Goal: Transaction & Acquisition: Download file/media

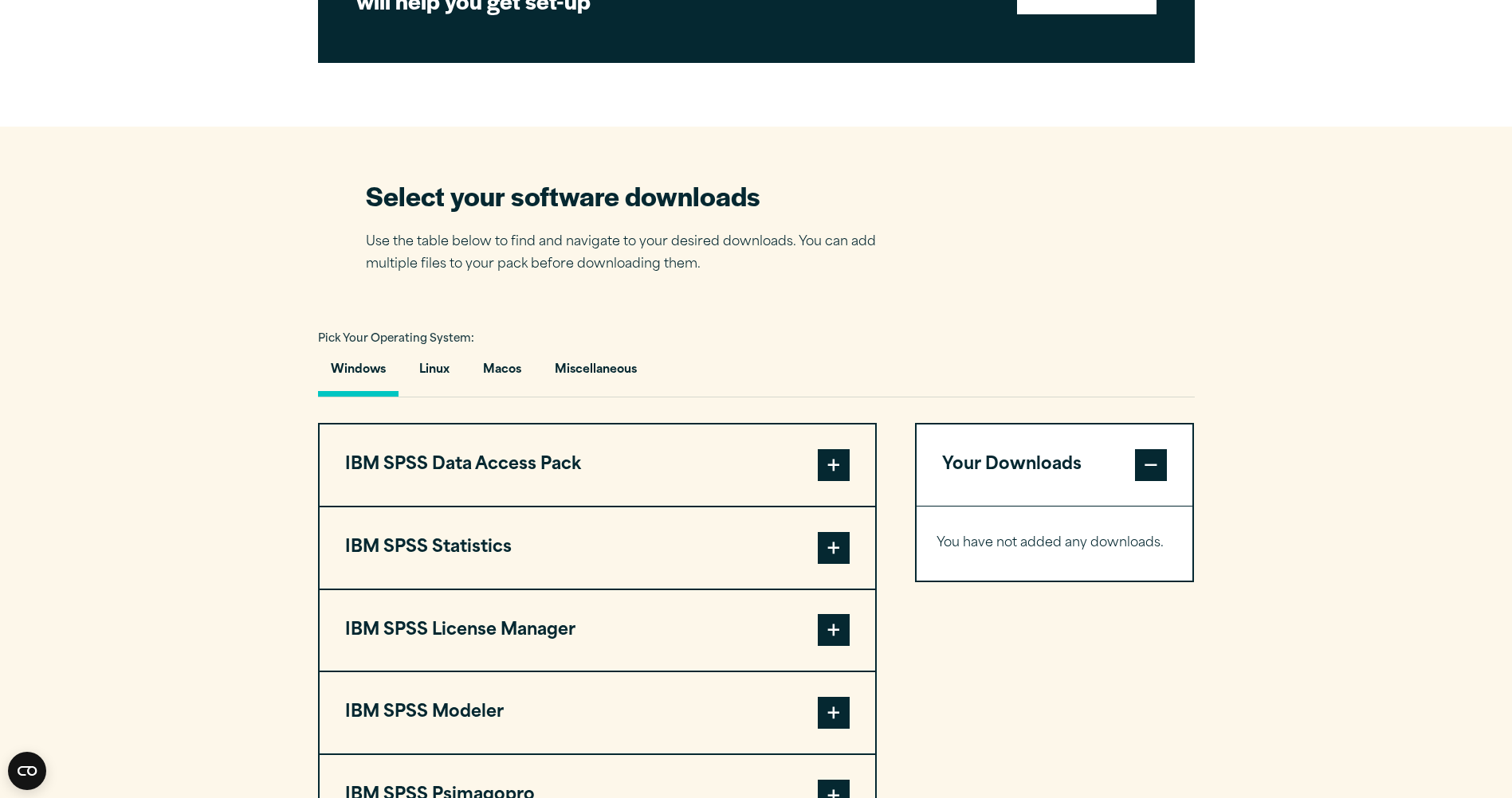
scroll to position [956, 0]
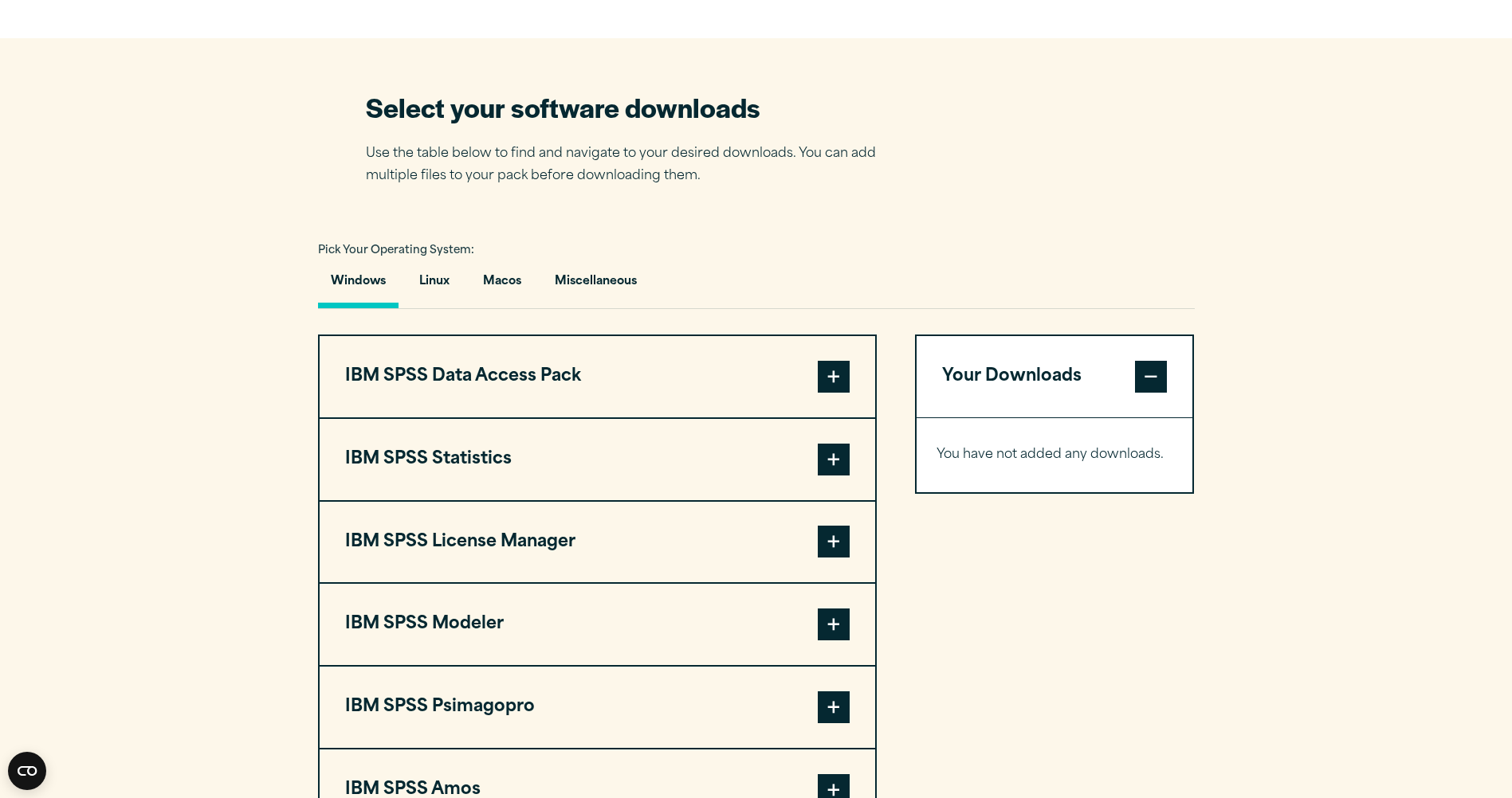
click at [848, 452] on span at bounding box center [833, 459] width 32 height 32
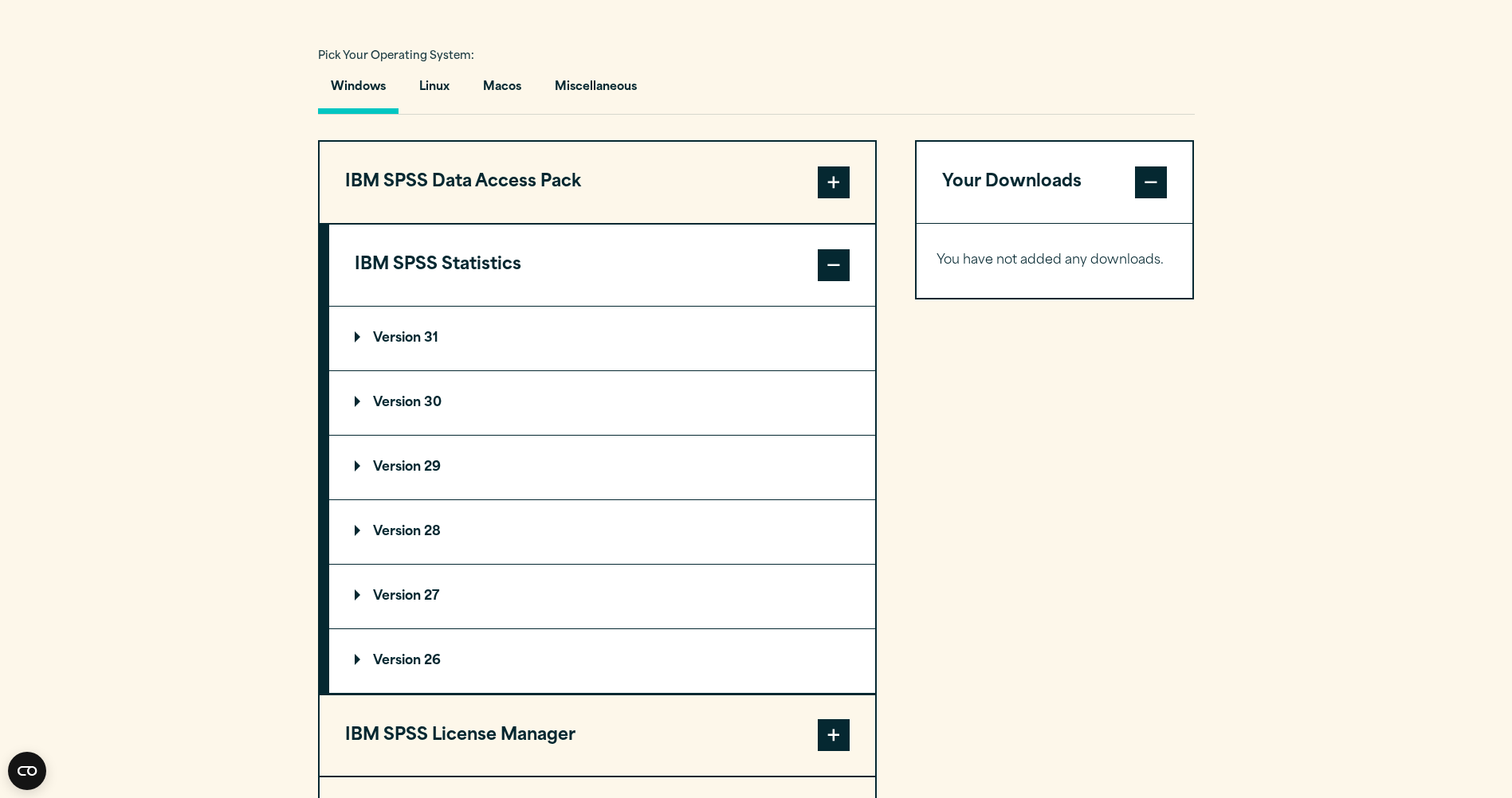
scroll to position [1195, 0]
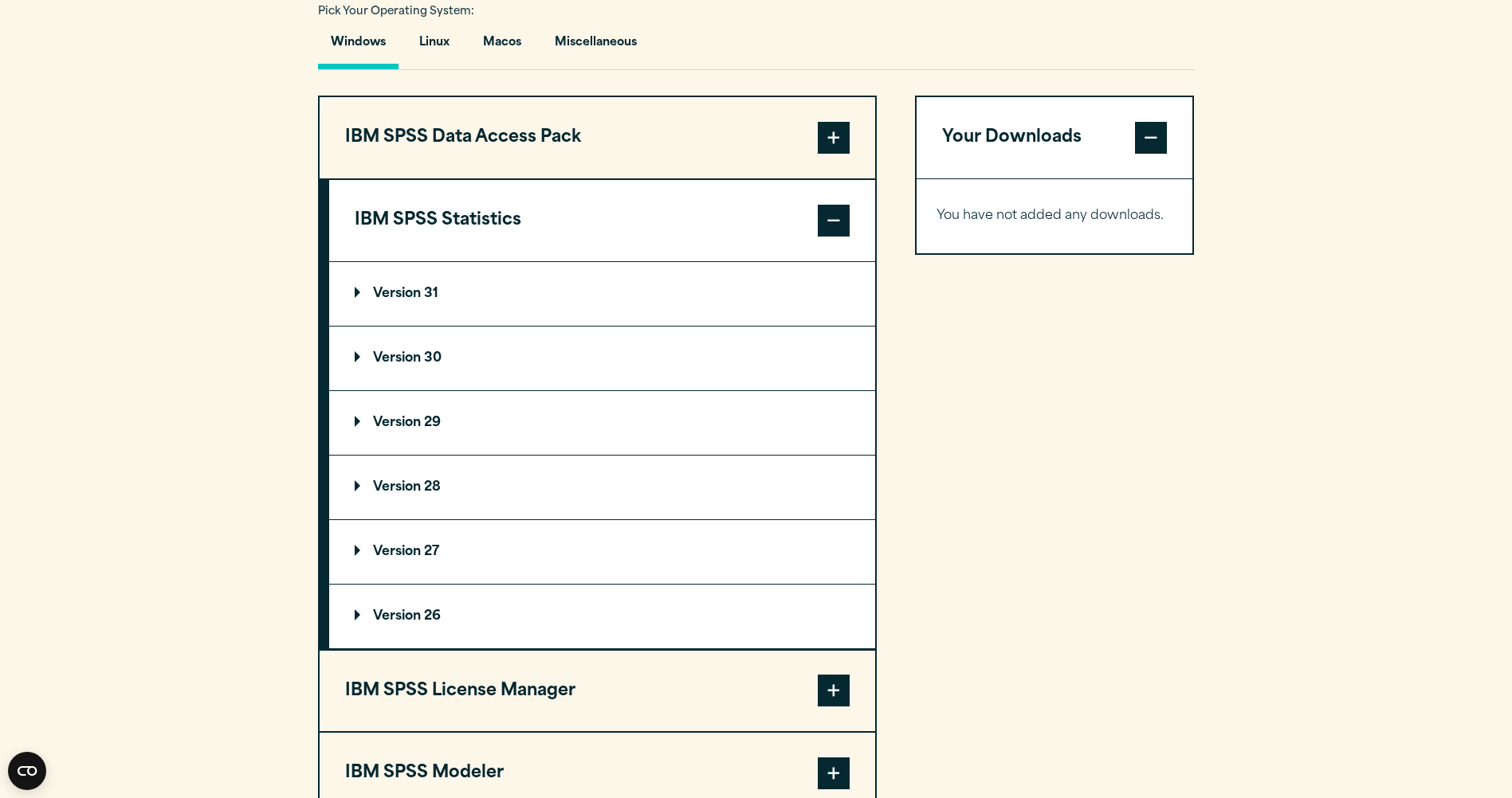
click at [354, 423] on p "Version 29" at bounding box center [398, 423] width 86 height 13
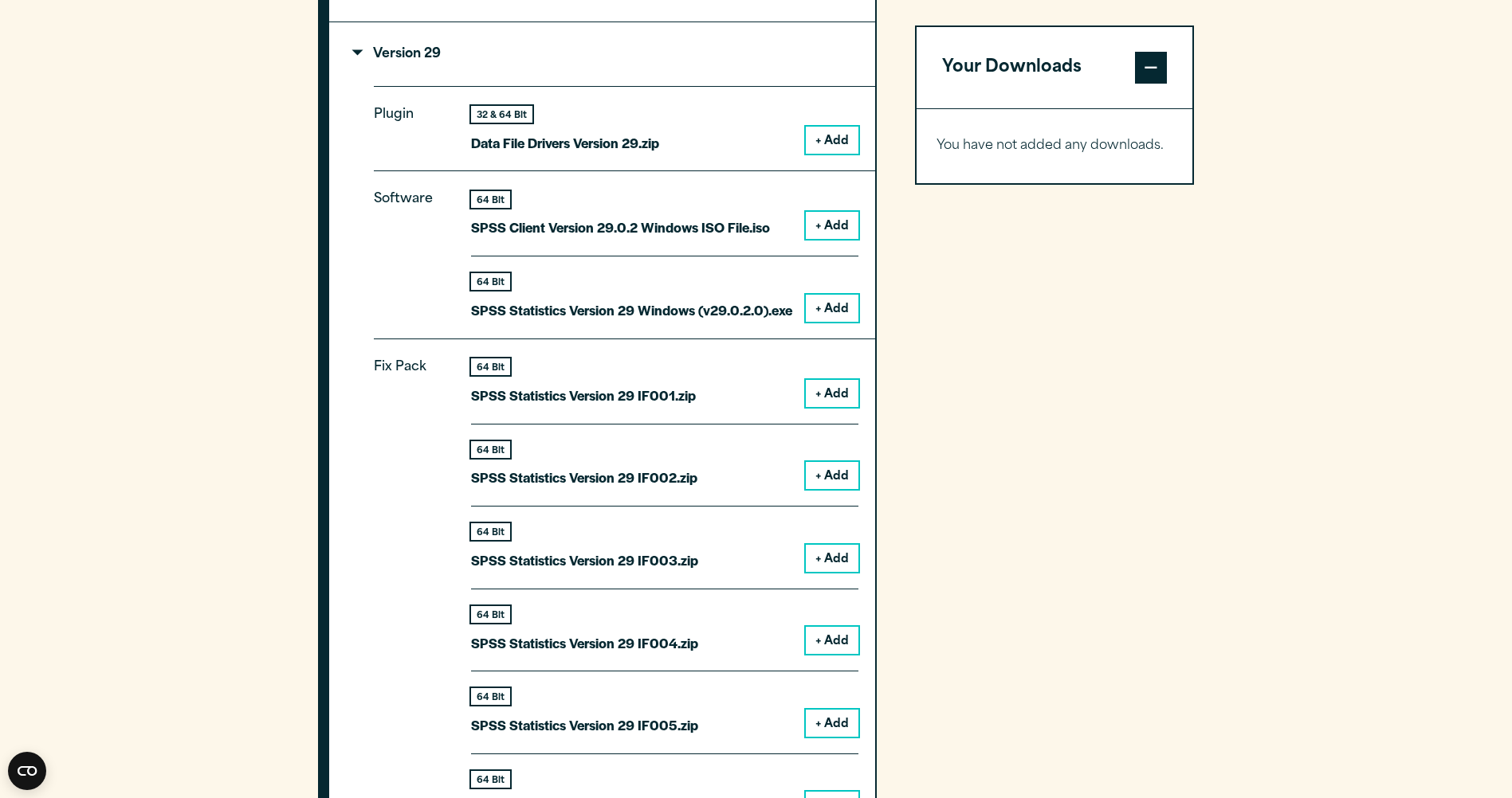
scroll to position [1753, 0]
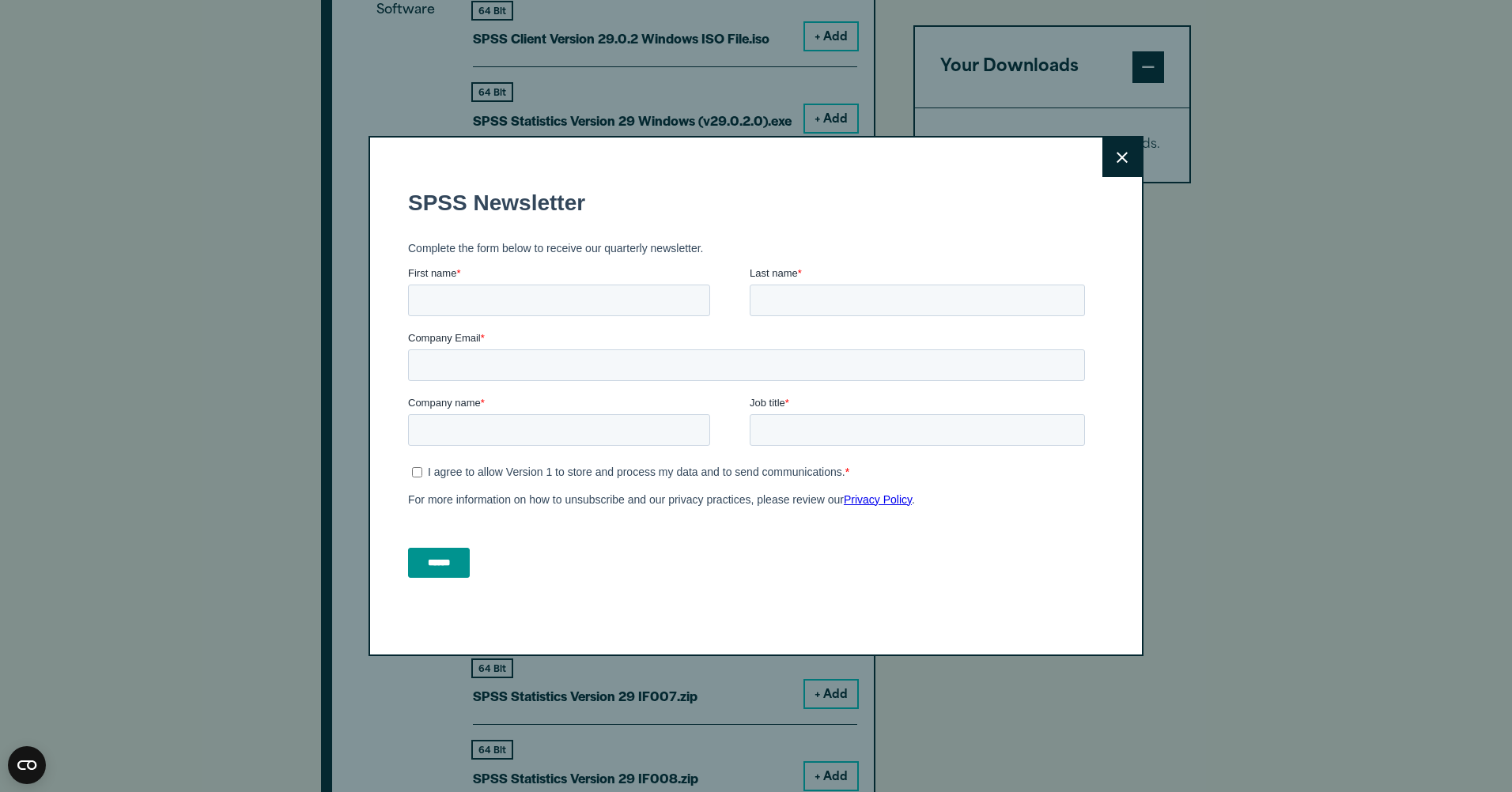
click at [1117, 144] on button "Close" at bounding box center [1122, 157] width 40 height 40
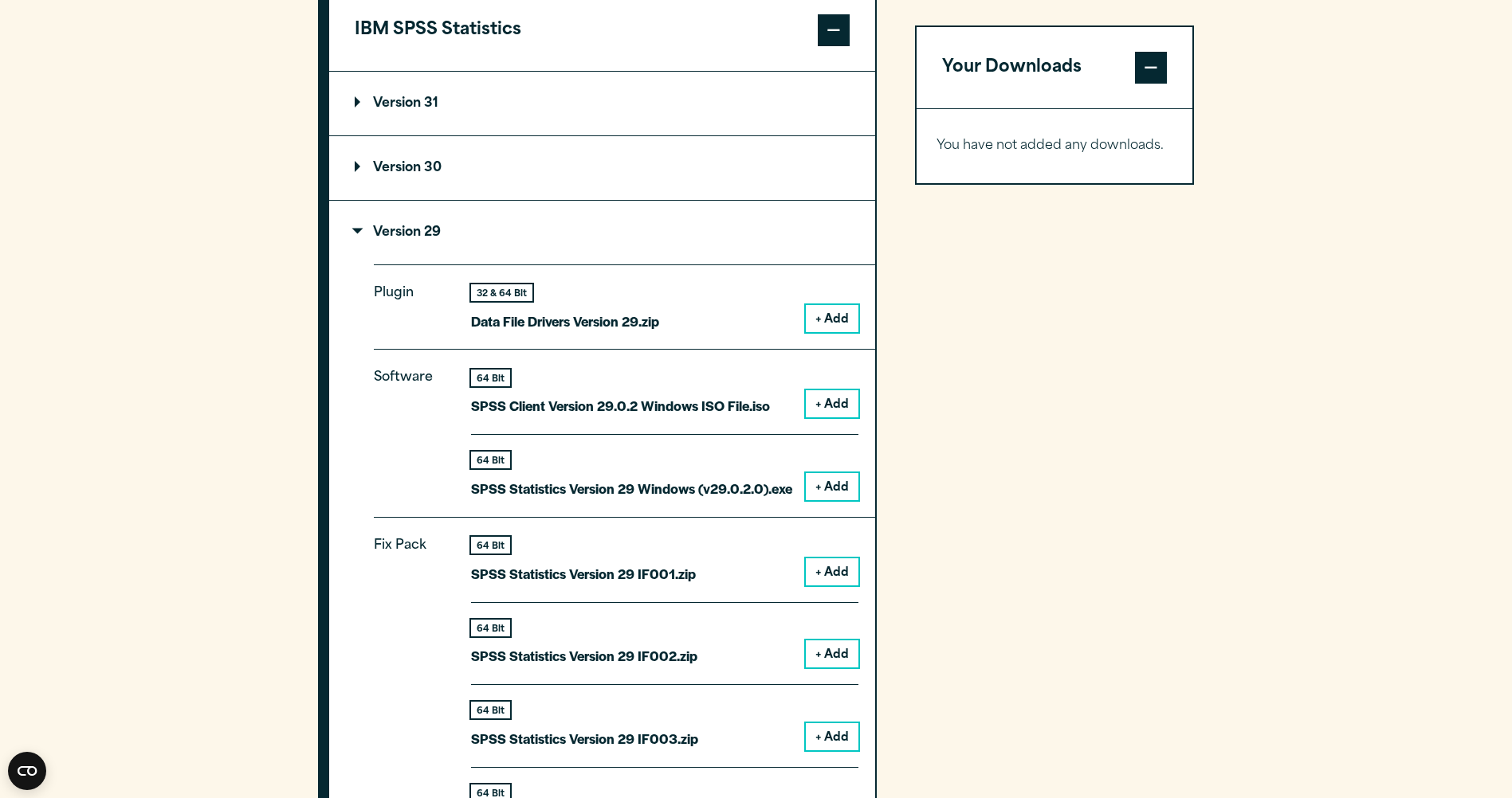
scroll to position [1458, 0]
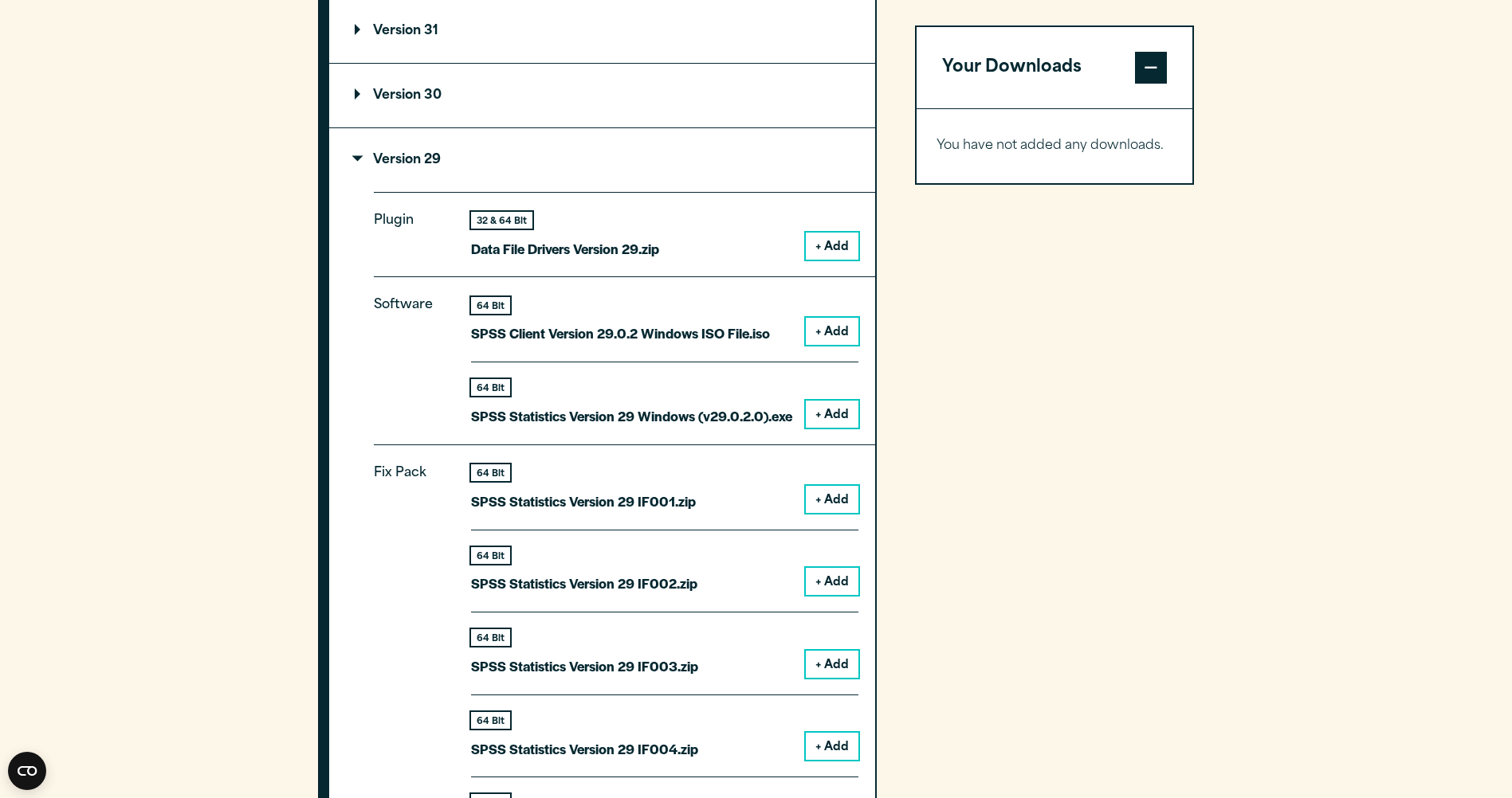
click at [843, 334] on button "+ Add" at bounding box center [832, 331] width 53 height 27
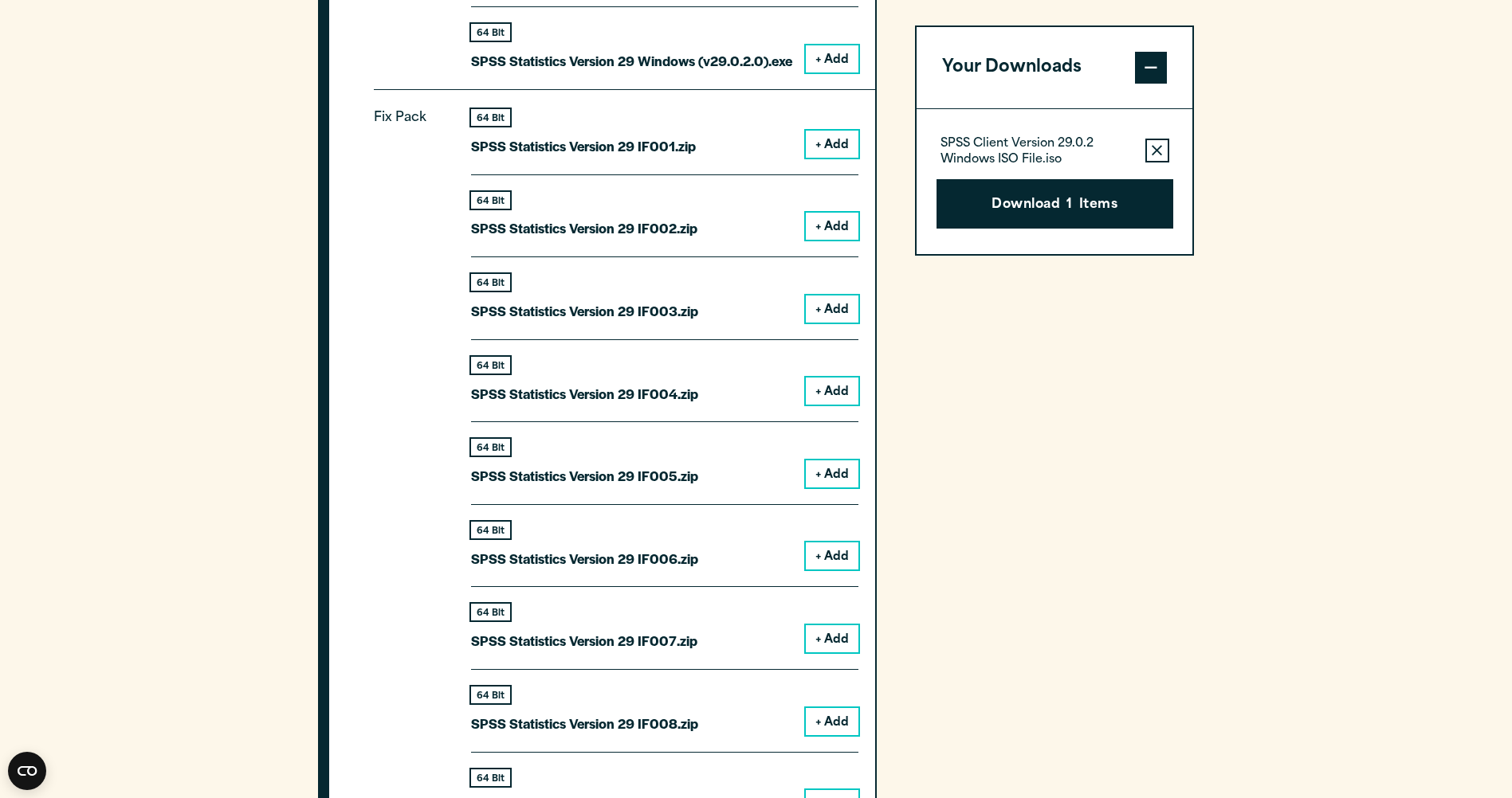
scroll to position [1537, 0]
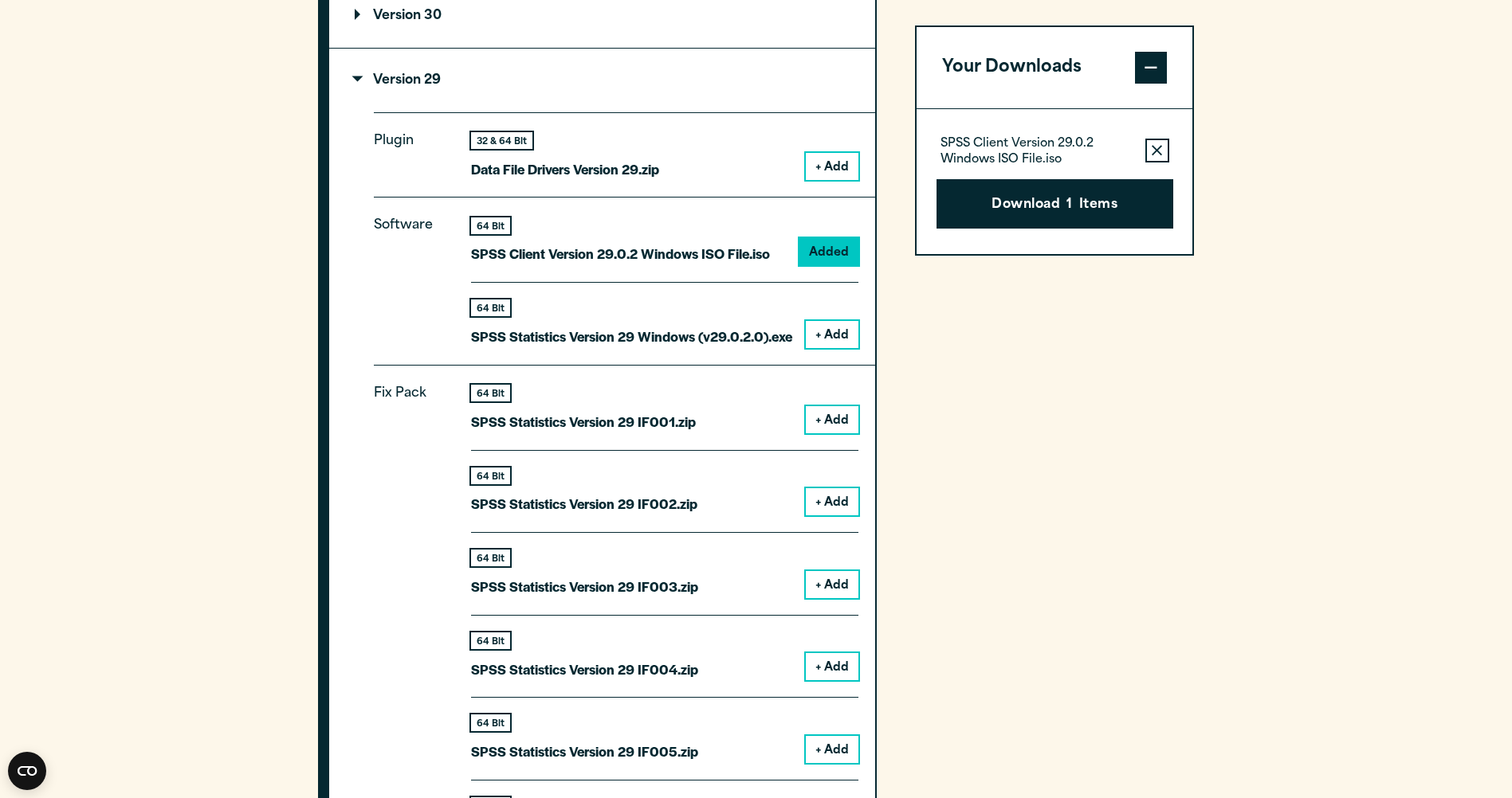
click at [839, 341] on button "+ Add" at bounding box center [832, 334] width 53 height 27
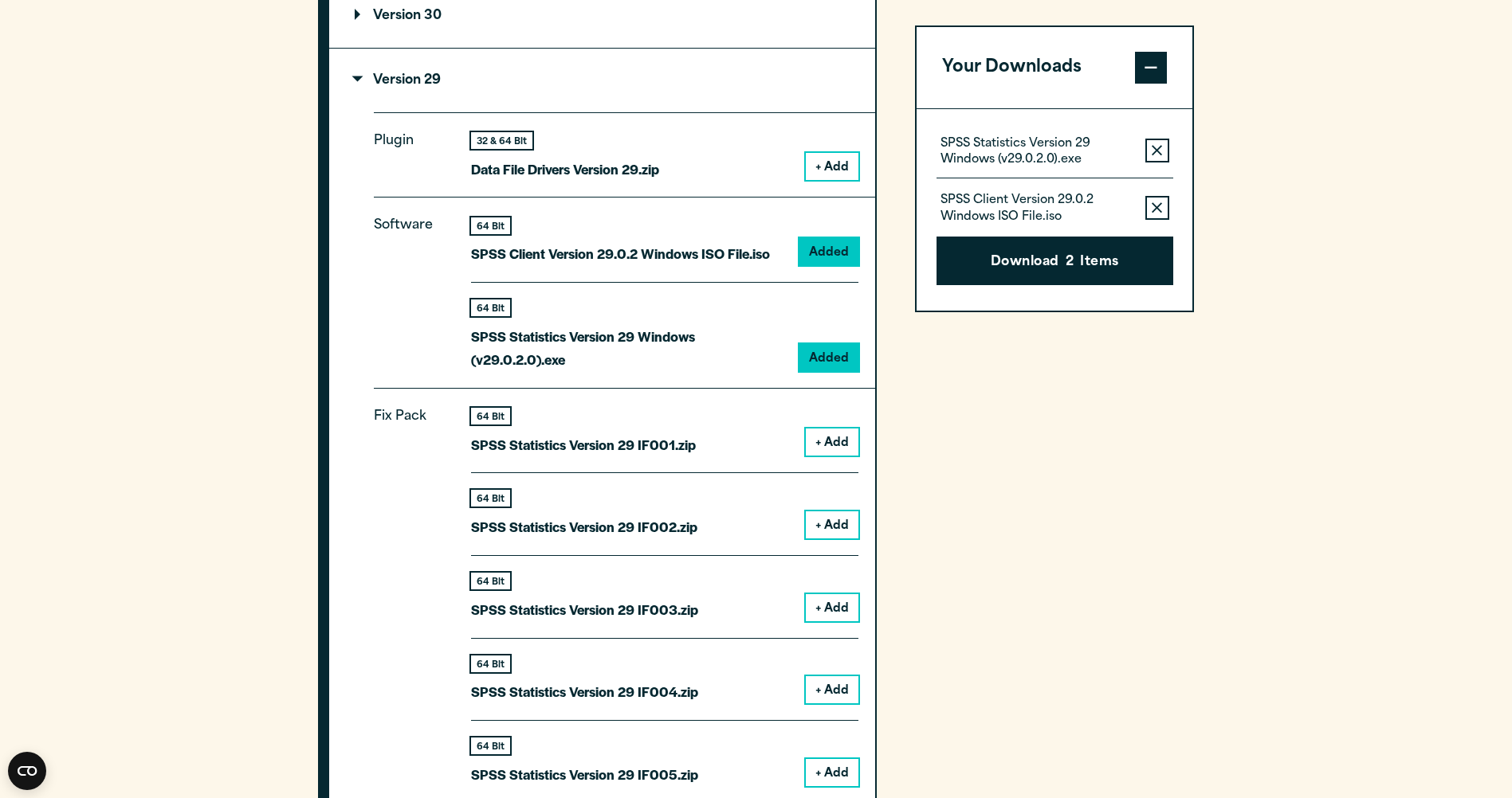
click at [1158, 204] on icon "button" at bounding box center [1157, 208] width 11 height 11
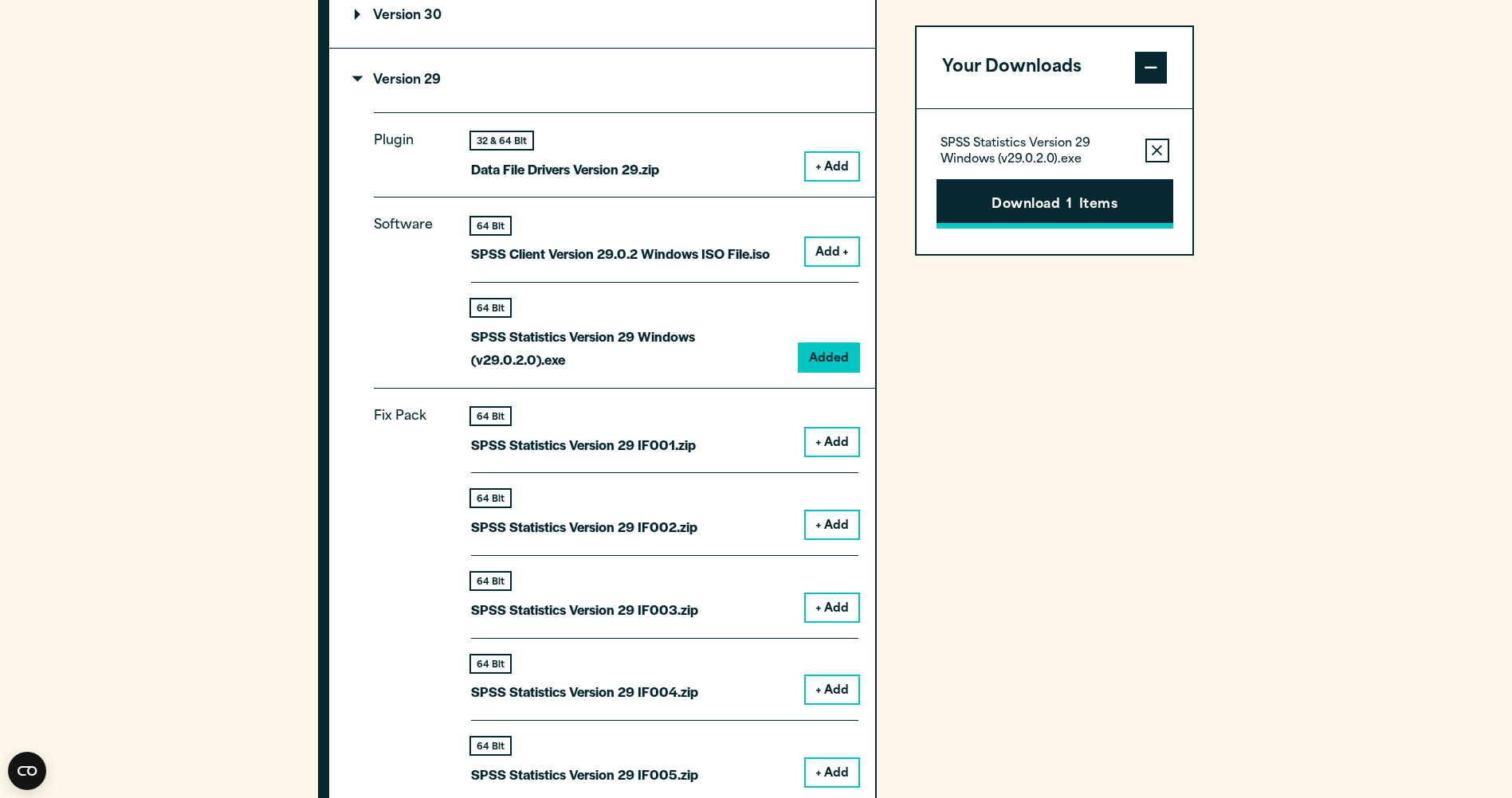
click at [1105, 214] on button "Download 1 Items" at bounding box center [1054, 204] width 237 height 50
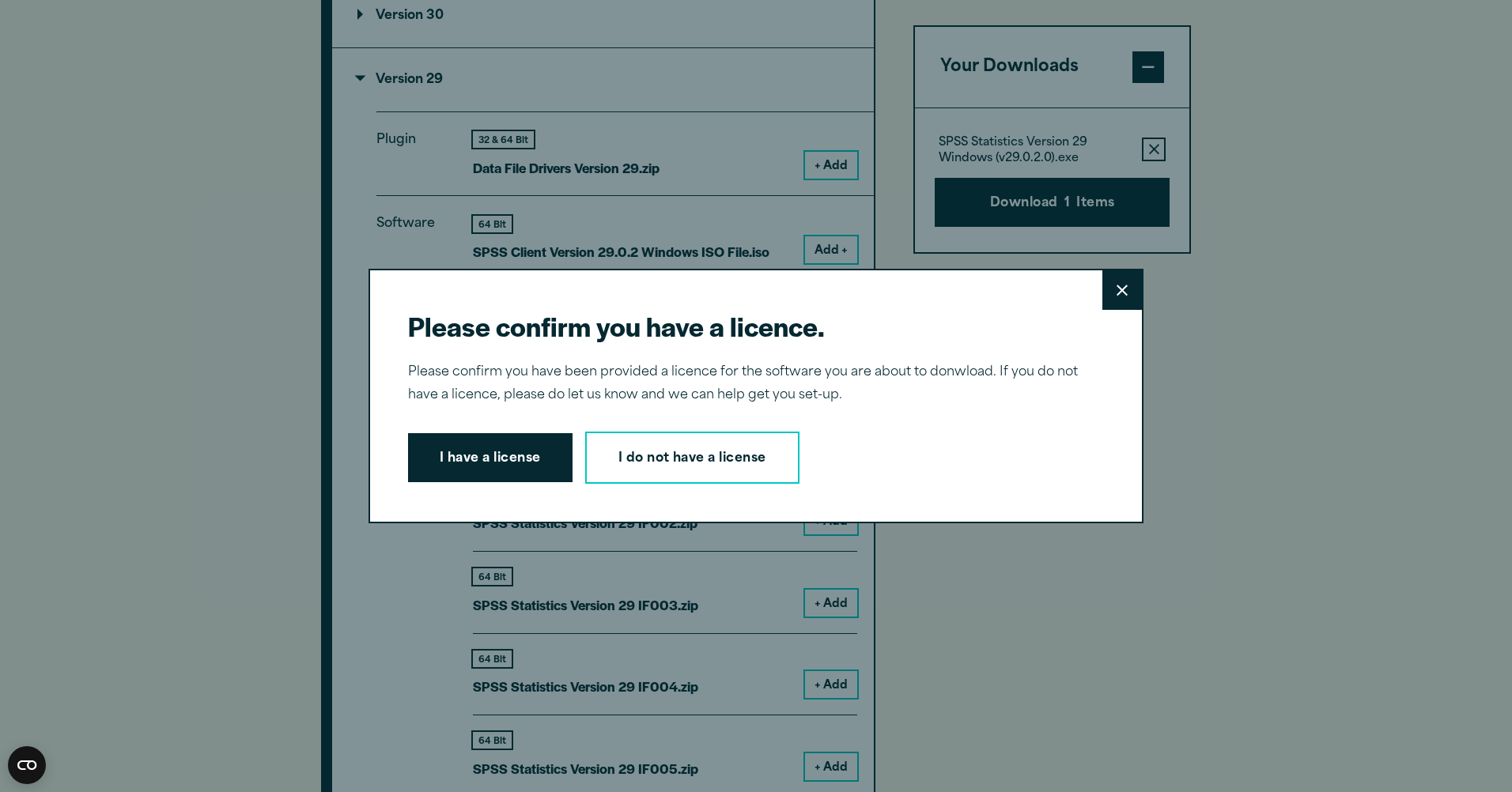
click at [1131, 294] on button "Close" at bounding box center [1122, 290] width 40 height 40
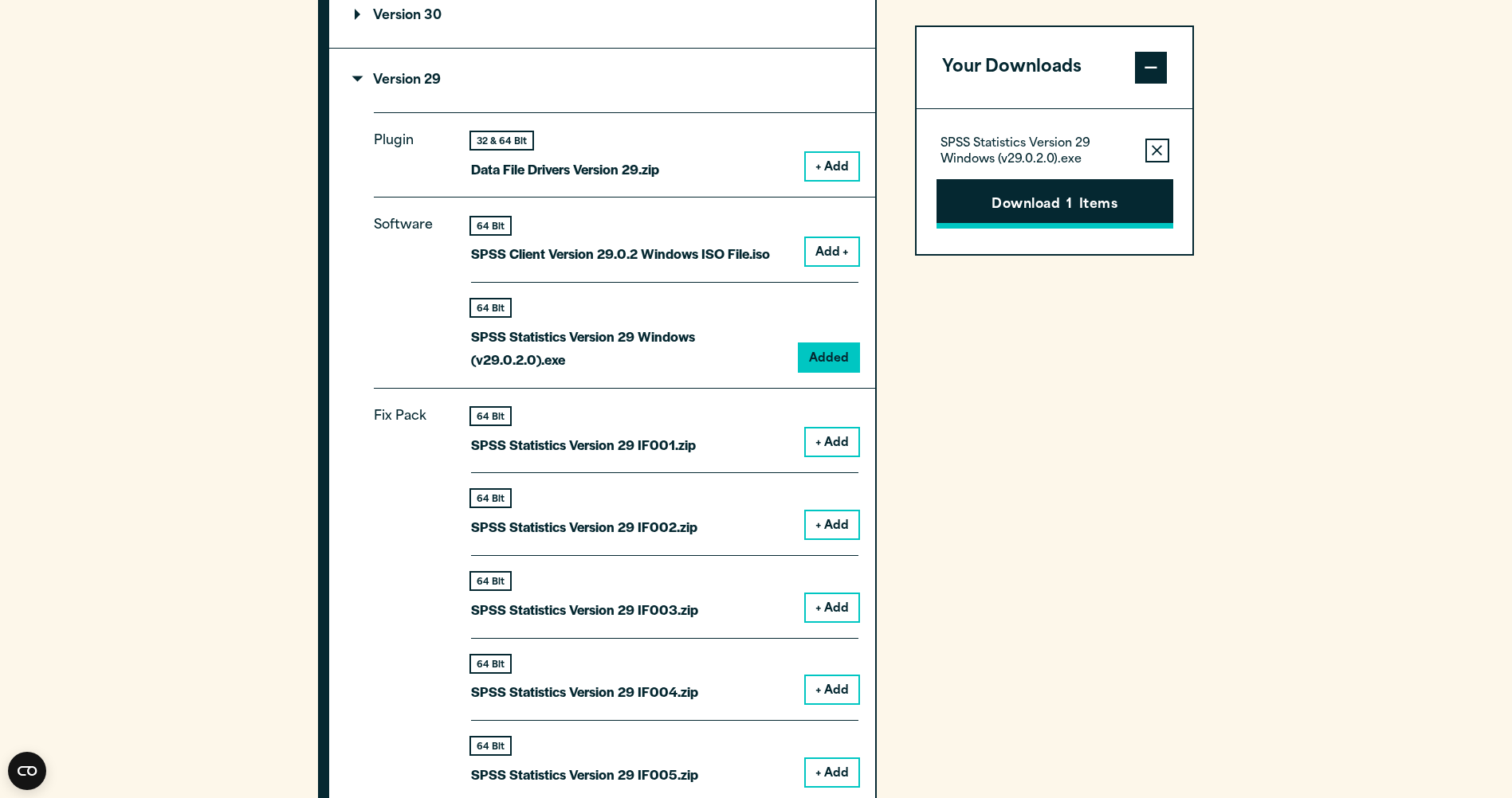
click at [1023, 206] on button "Download 1 Items" at bounding box center [1054, 204] width 237 height 50
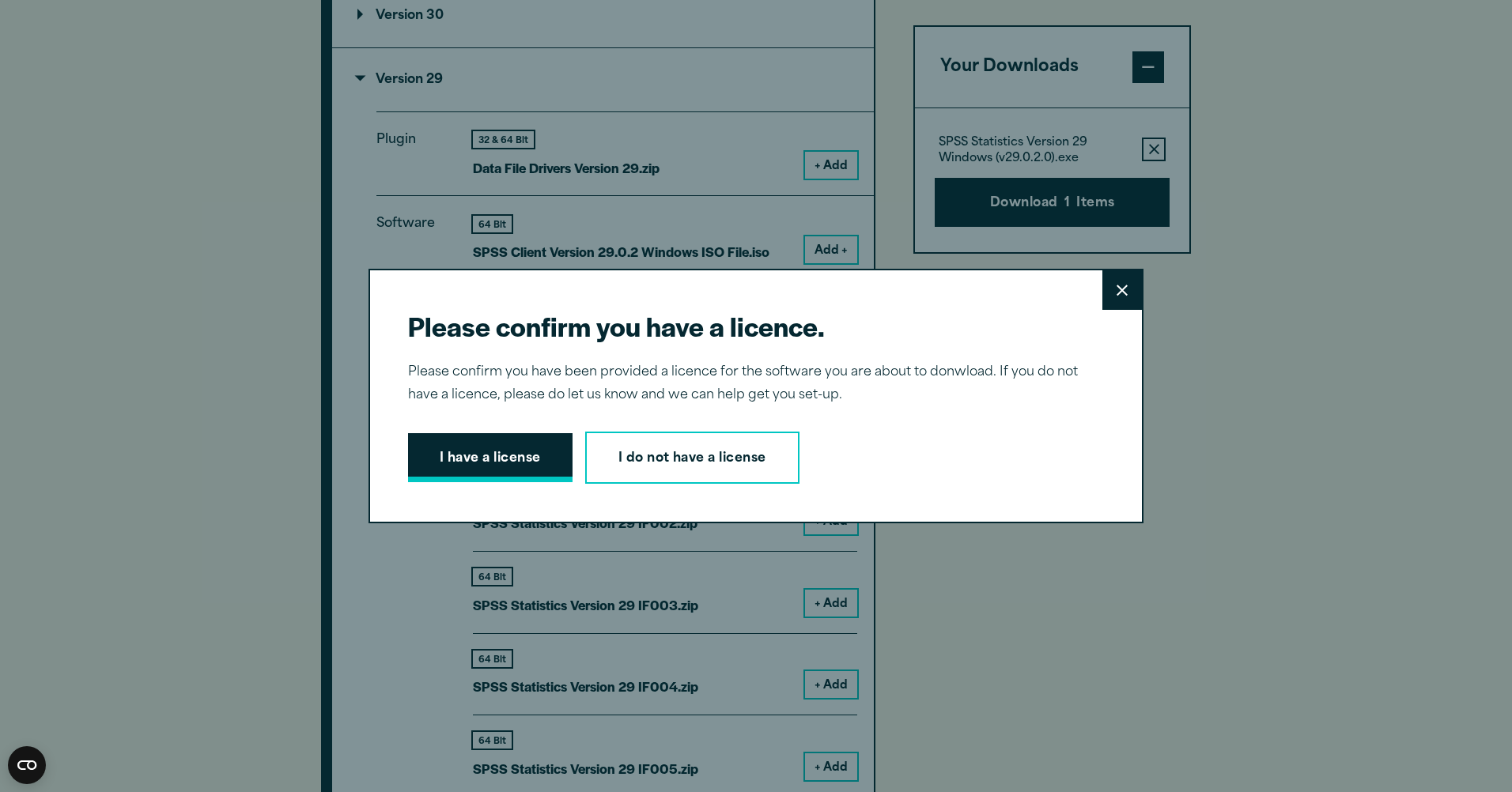
click at [533, 456] on button "I have a license" at bounding box center [491, 457] width 165 height 49
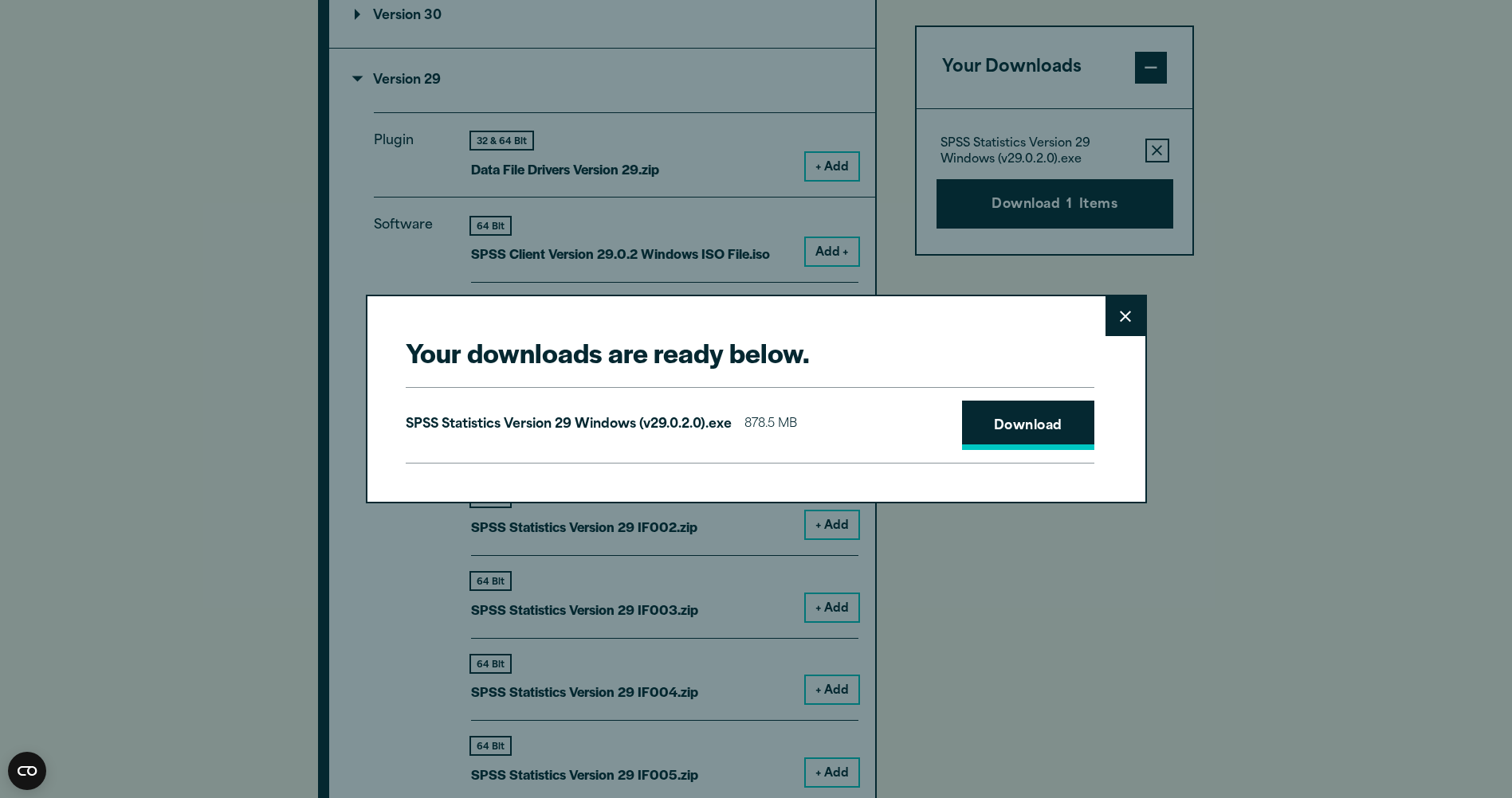
click at [1008, 427] on link "Download" at bounding box center [1028, 425] width 133 height 50
click at [1125, 316] on icon at bounding box center [1125, 316] width 11 height 11
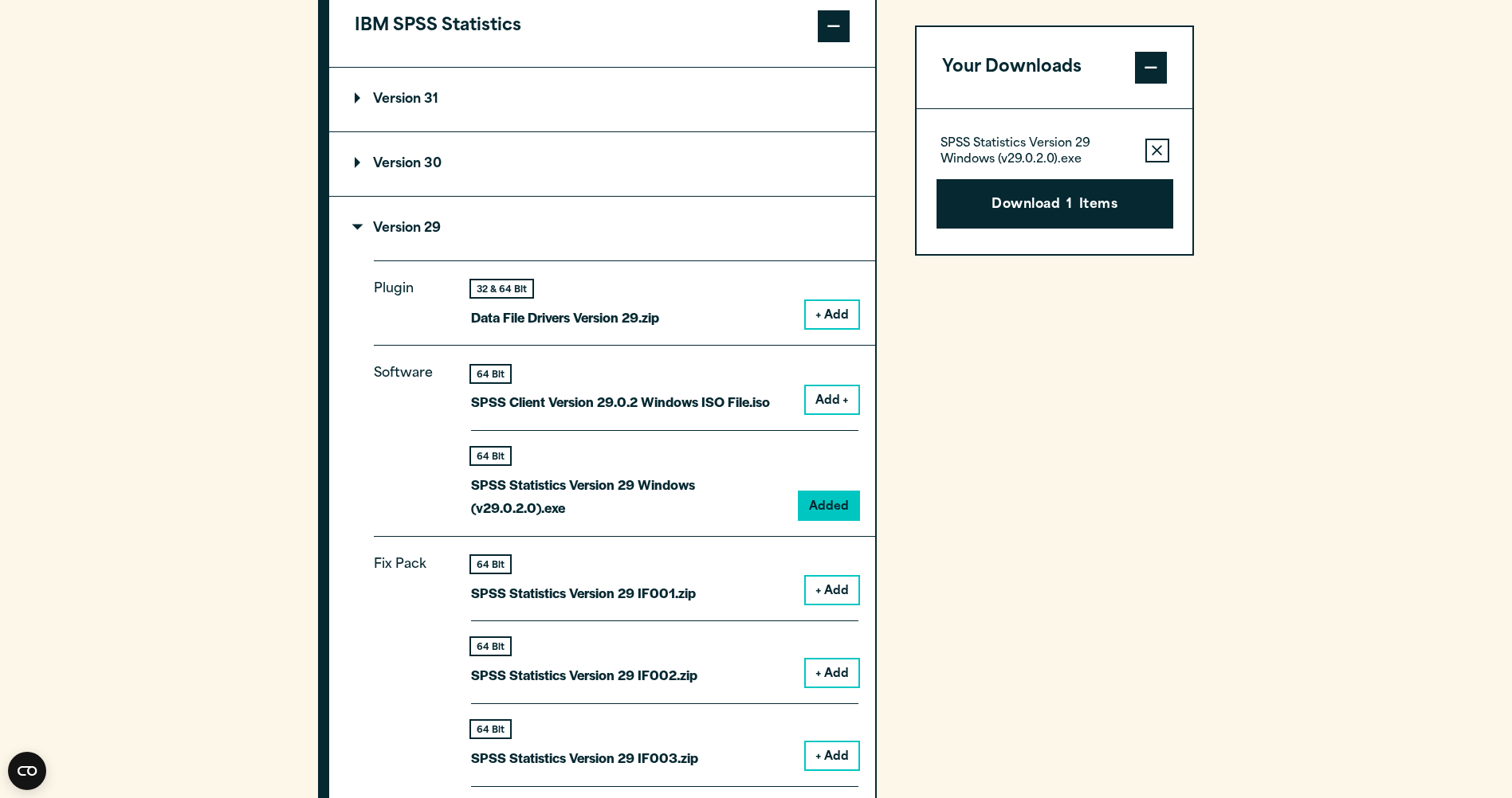
scroll to position [1219, 0]
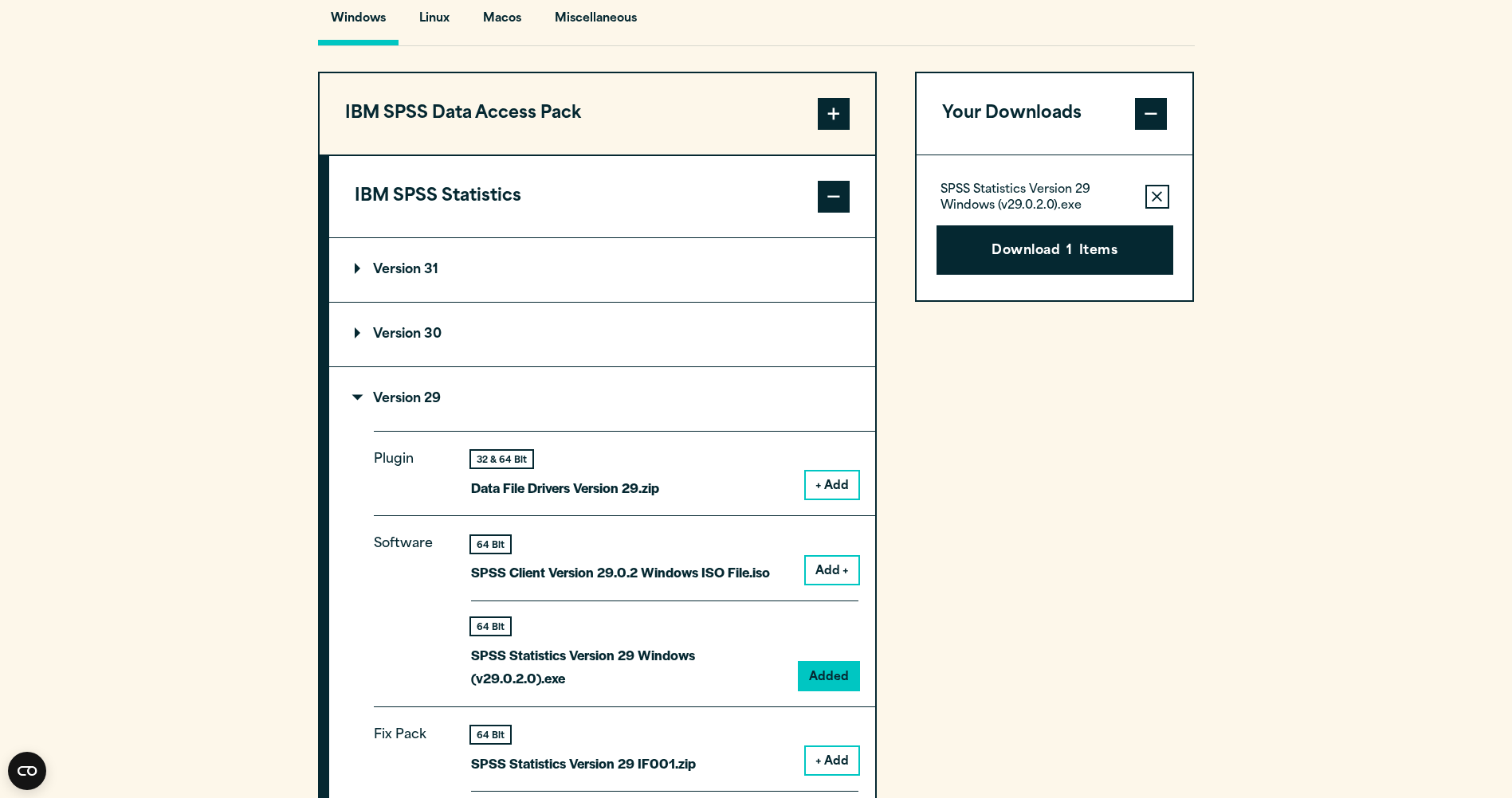
click at [839, 103] on span at bounding box center [833, 114] width 32 height 32
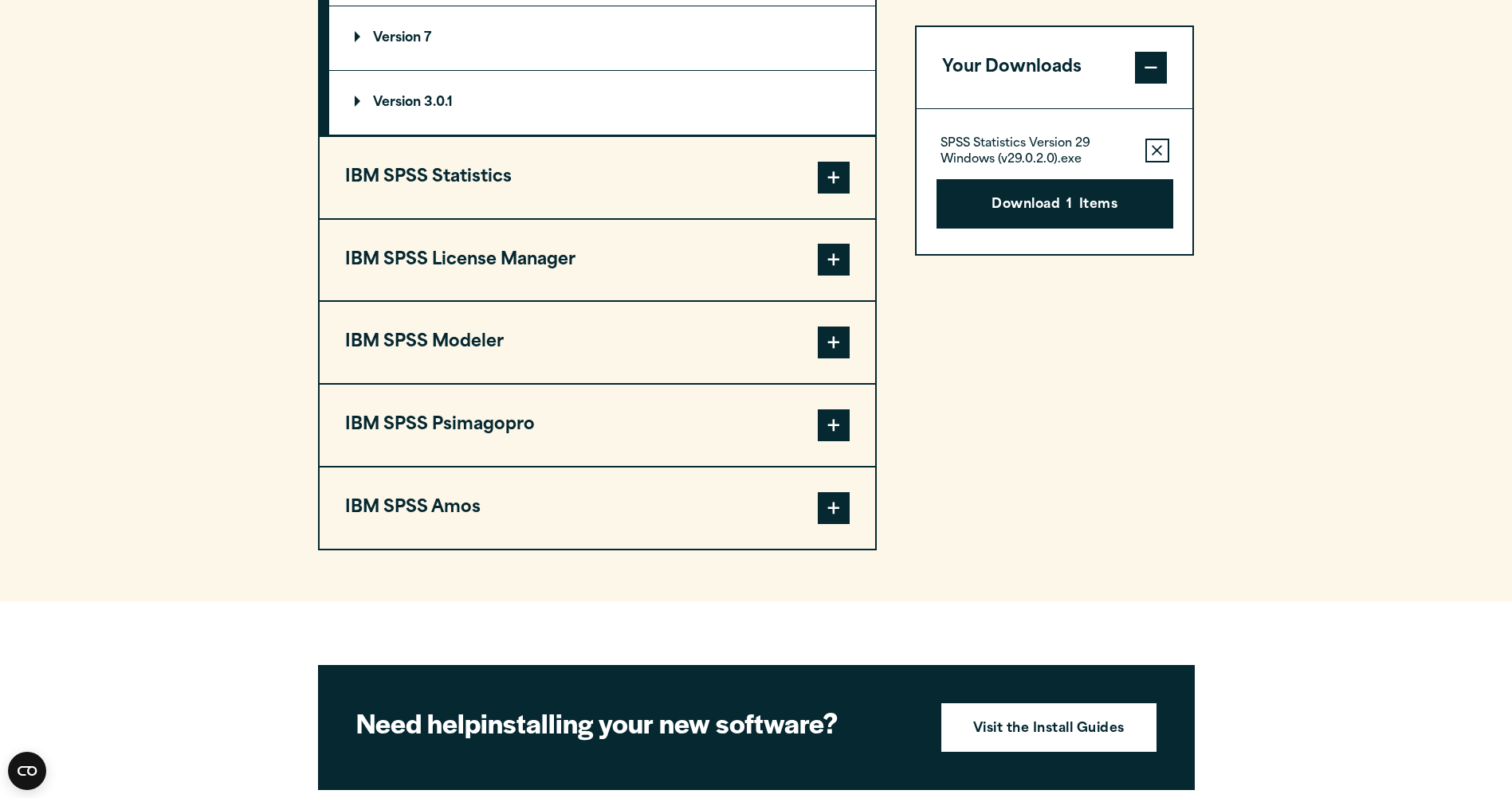
scroll to position [1537, 0]
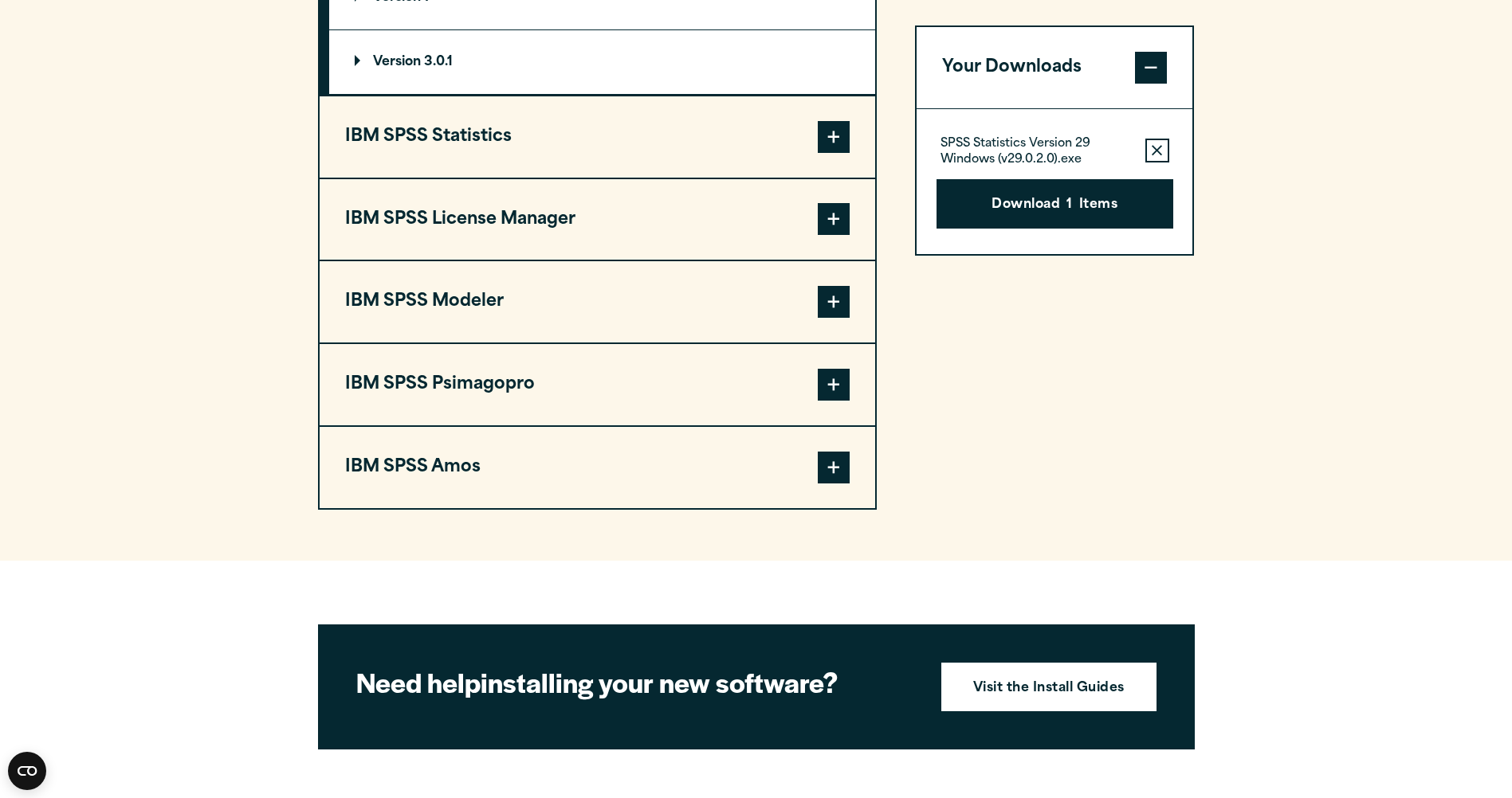
click at [824, 136] on span at bounding box center [833, 137] width 32 height 32
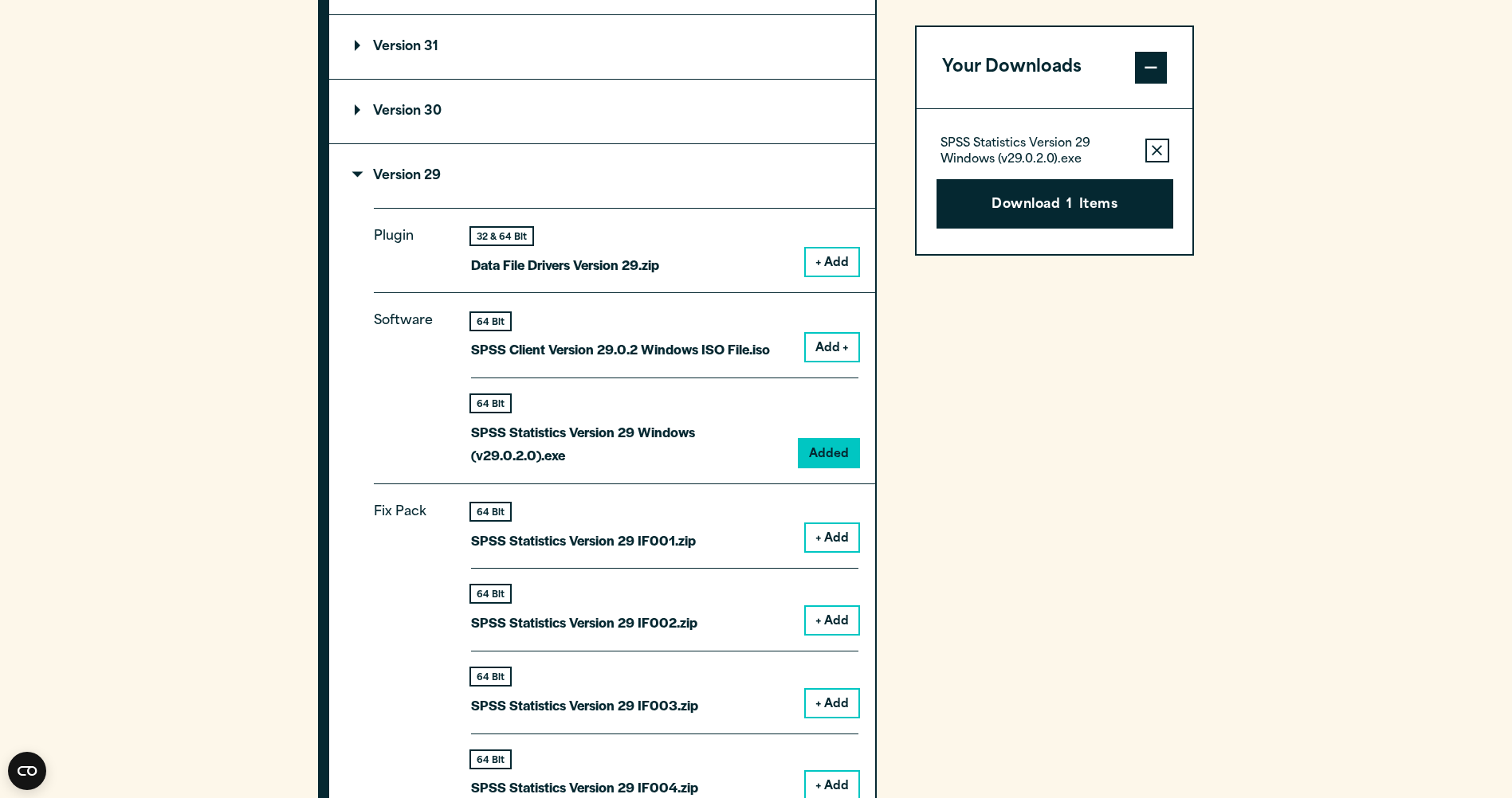
scroll to position [1441, 0]
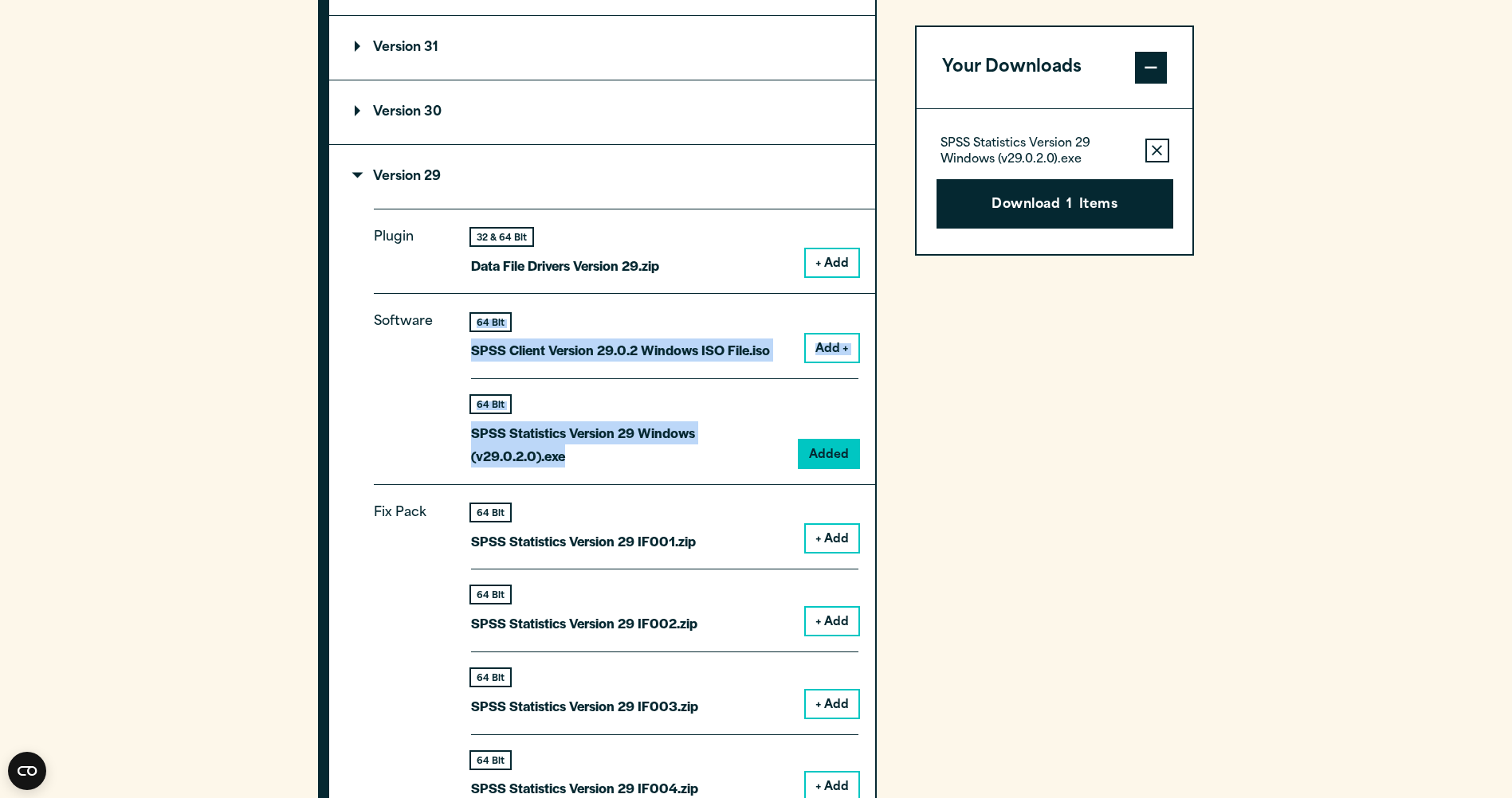
drag, startPoint x: 579, startPoint y: 464, endPoint x: 465, endPoint y: 321, distance: 182.9
click at [465, 321] on div "Software 64 Bit SPSS Client Version 29.0.2 Windows ISO File.iso Add + 64 Bit Ad…" at bounding box center [624, 388] width 502 height 190
drag, startPoint x: 465, startPoint y: 321, endPoint x: 628, endPoint y: 352, distance: 165.9
copy div "64 Bit SPSS Client Version 29.0.2 Windows ISO File.iso Add + 64 Bit SPSS Statis…"
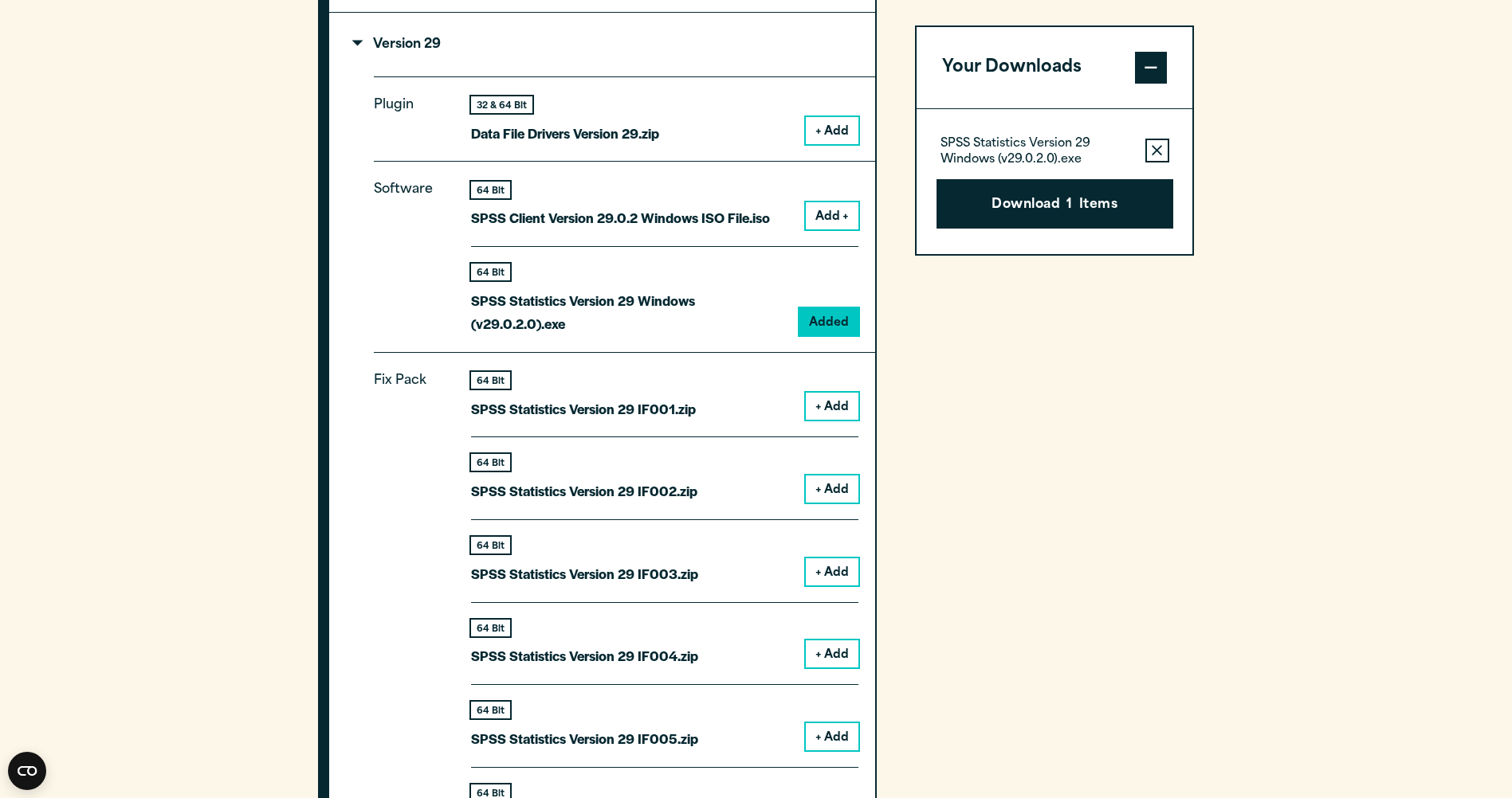
scroll to position [1600, 0]
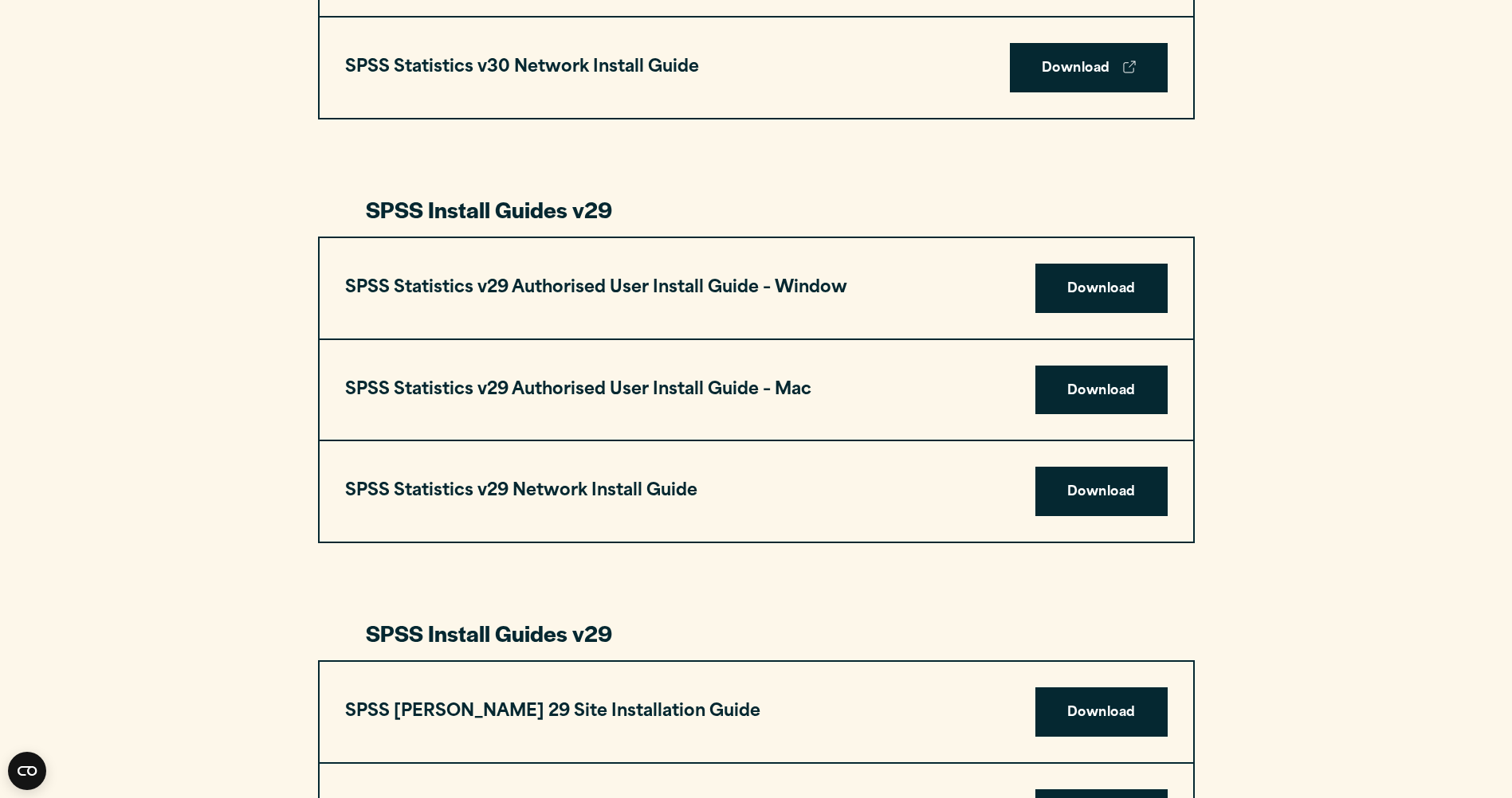
scroll to position [1434, 0]
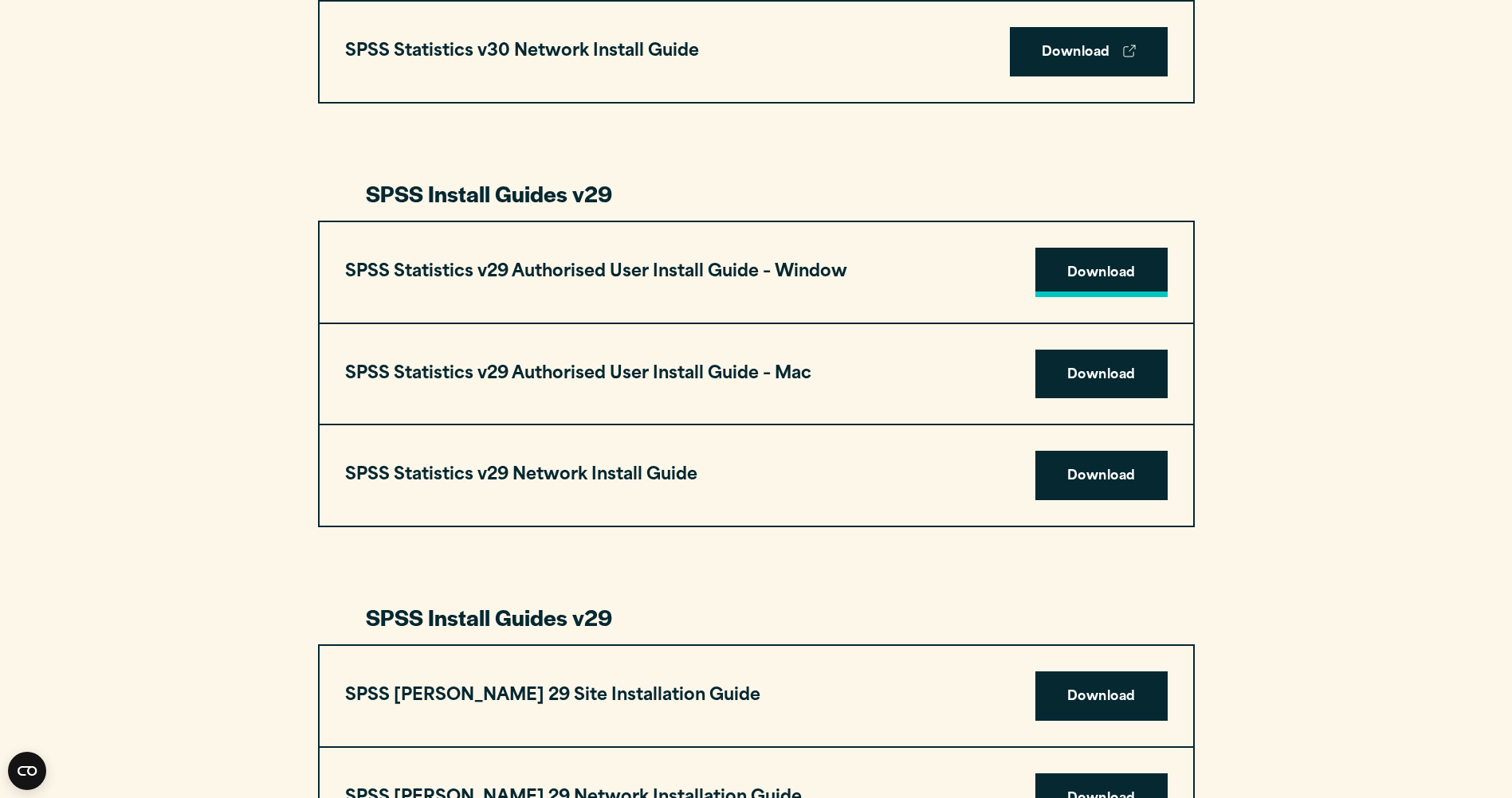
click at [1123, 271] on link "Download" at bounding box center [1101, 272] width 133 height 50
